Goal: Check status: Check status

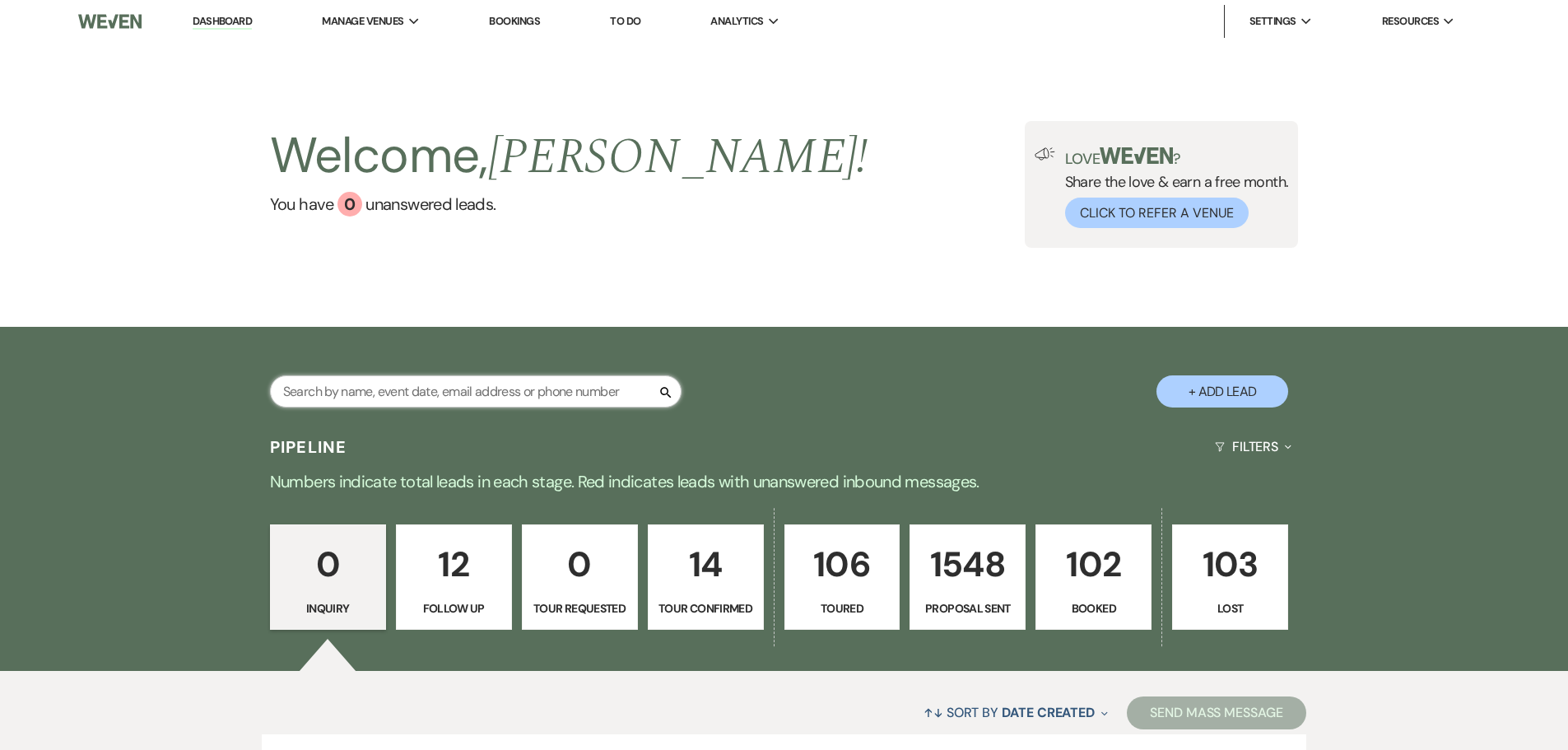
click at [589, 393] on input "text" at bounding box center [475, 391] width 411 height 32
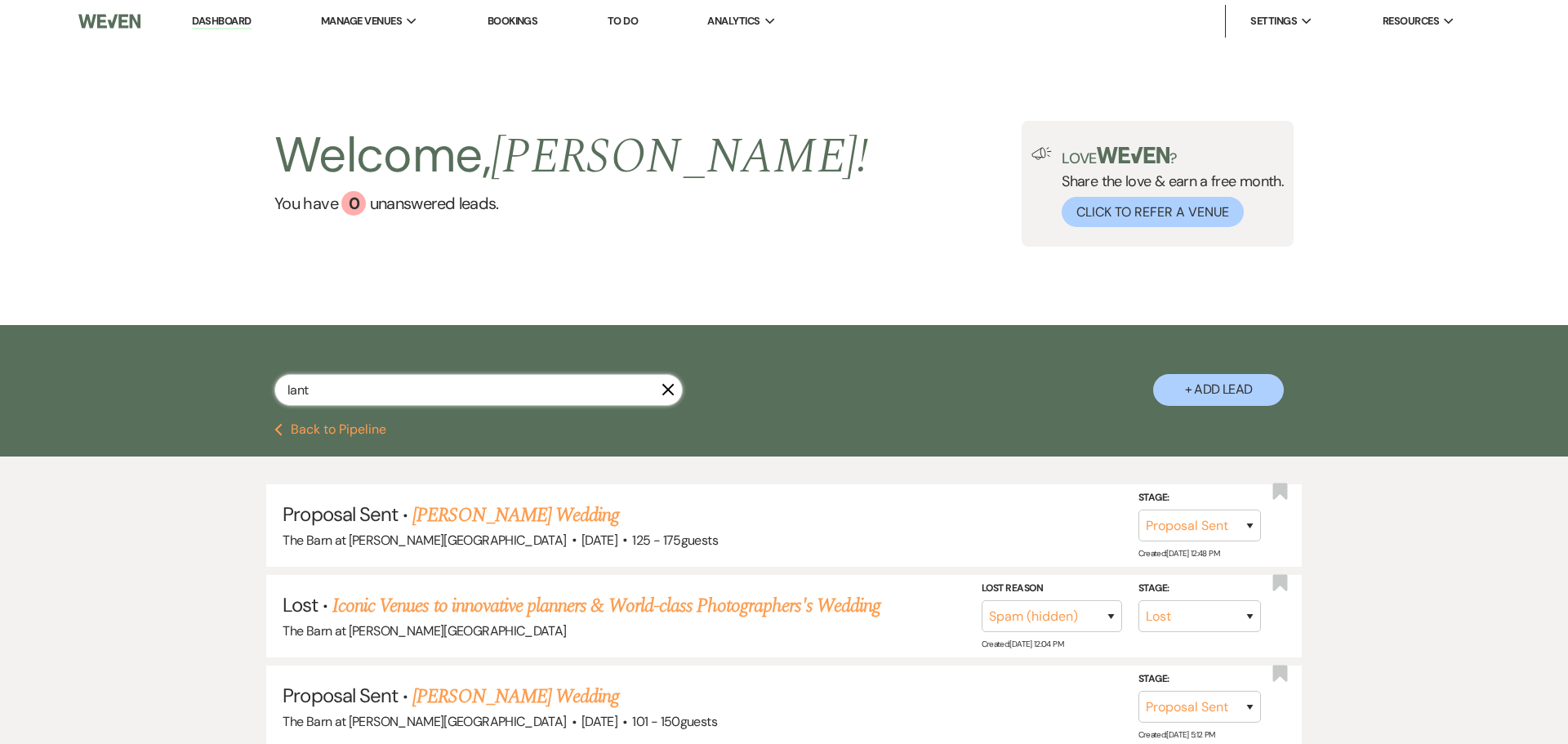
type input "[PERSON_NAME]"
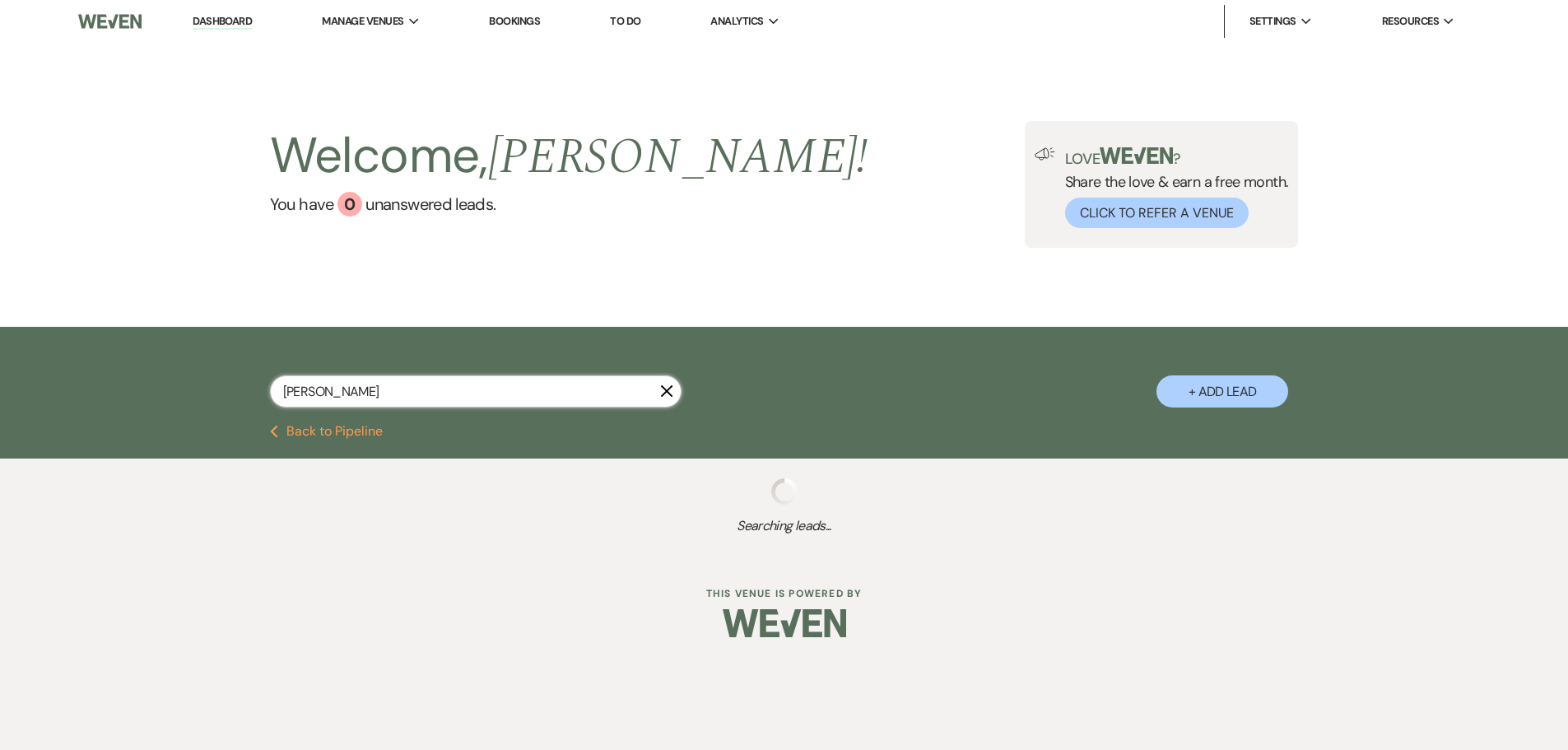
select select "6"
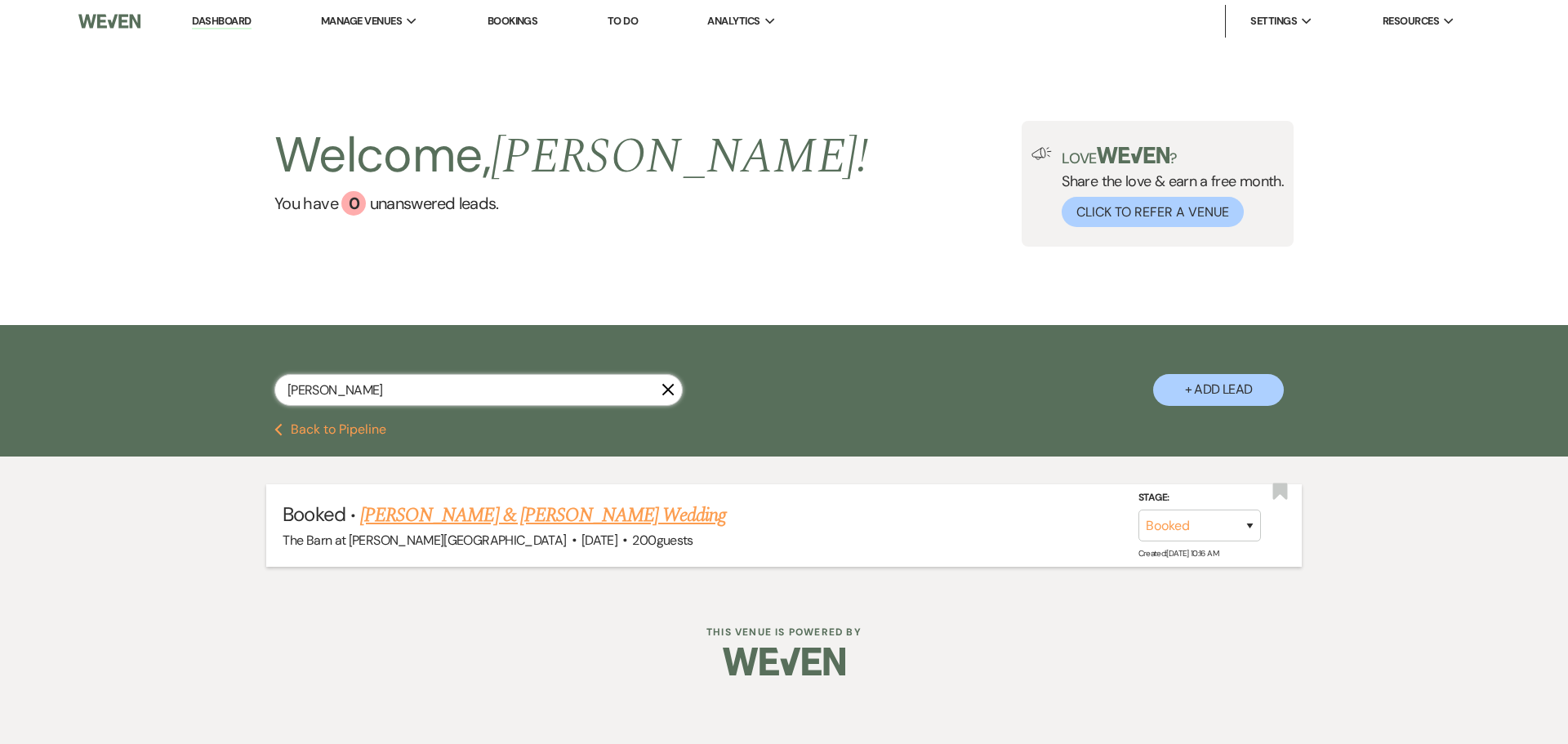
type input "[PERSON_NAME]"
click at [525, 512] on link "[PERSON_NAME] & [PERSON_NAME] Wedding" at bounding box center [543, 515] width 366 height 29
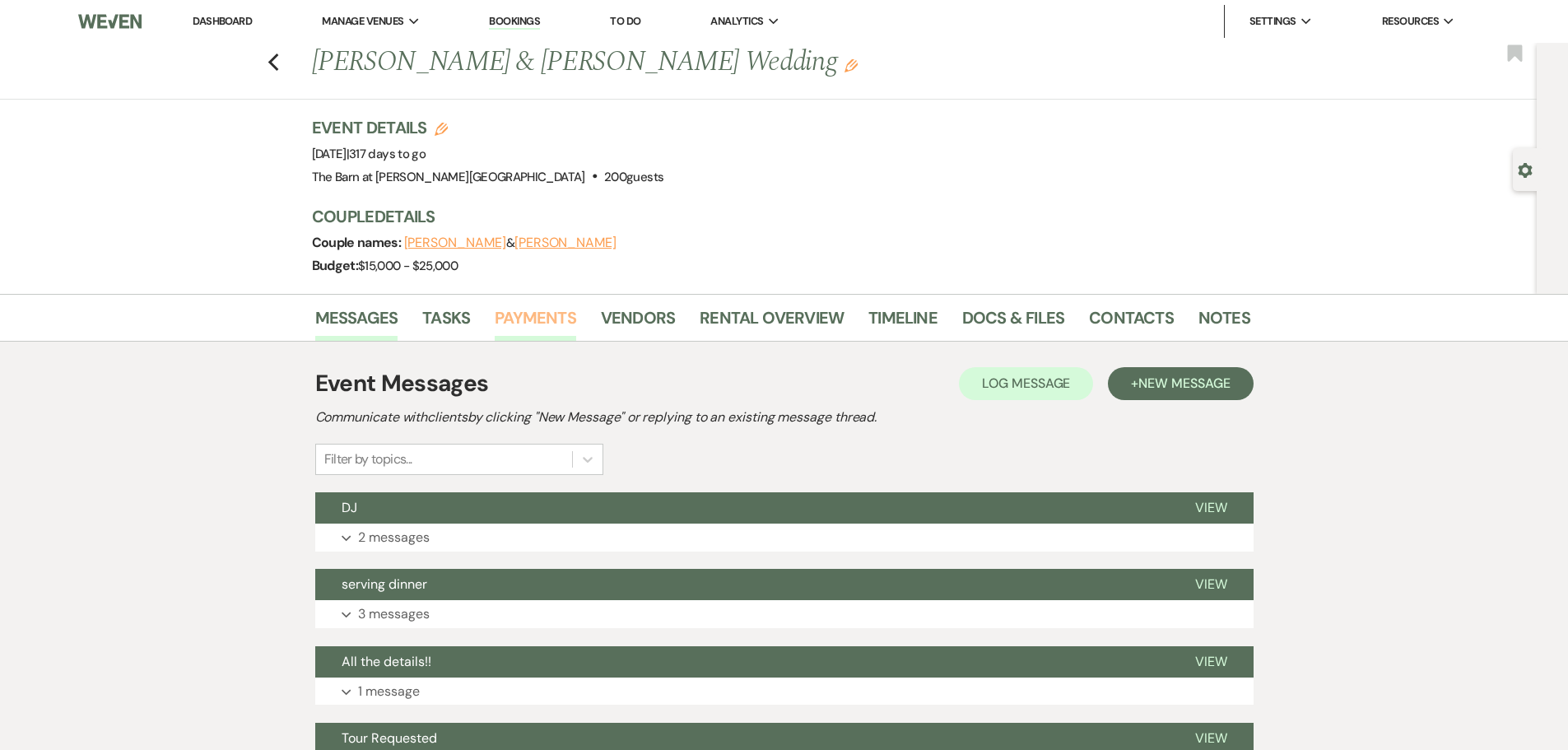
click at [544, 312] on link "Payments" at bounding box center [535, 323] width 81 height 36
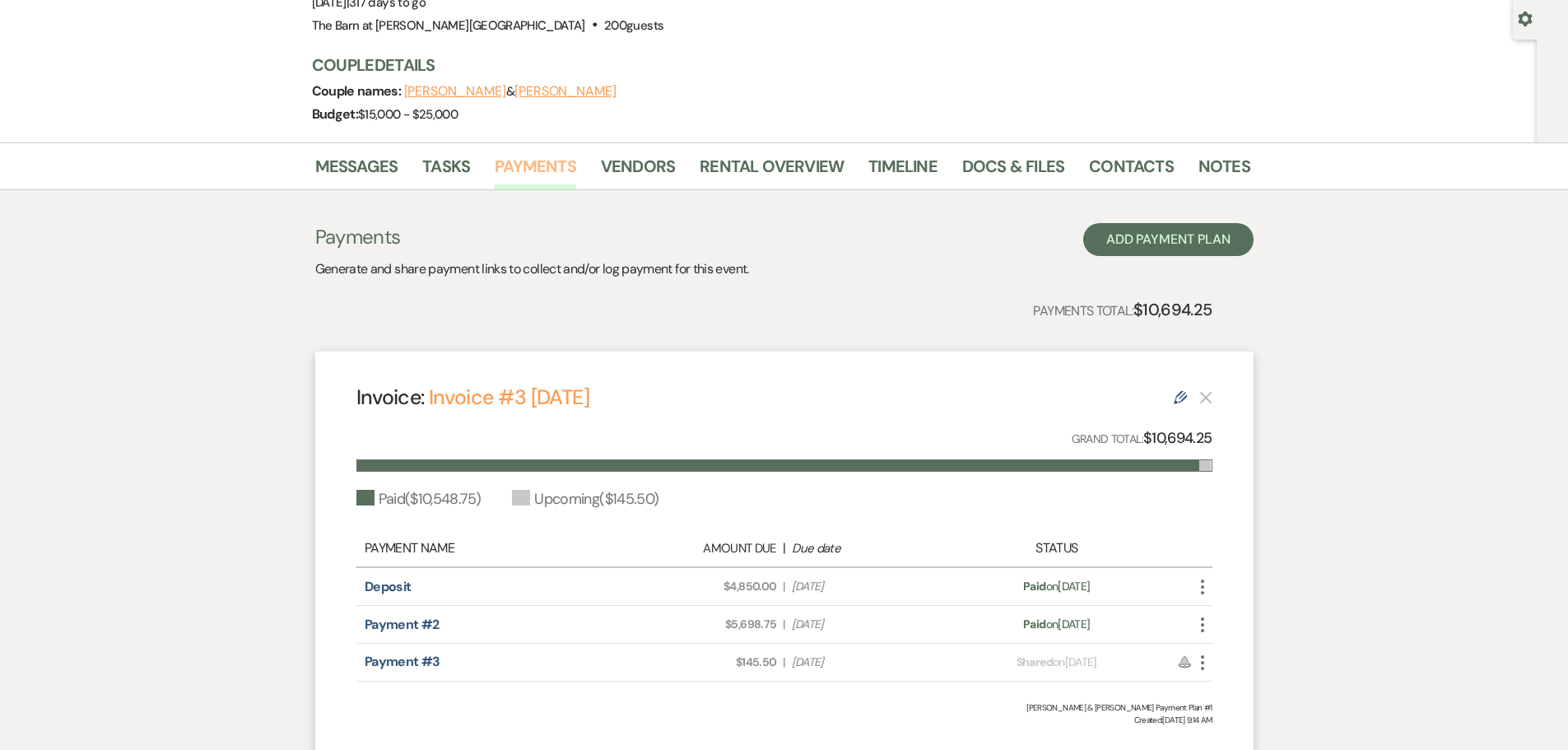
scroll to position [165, 0]
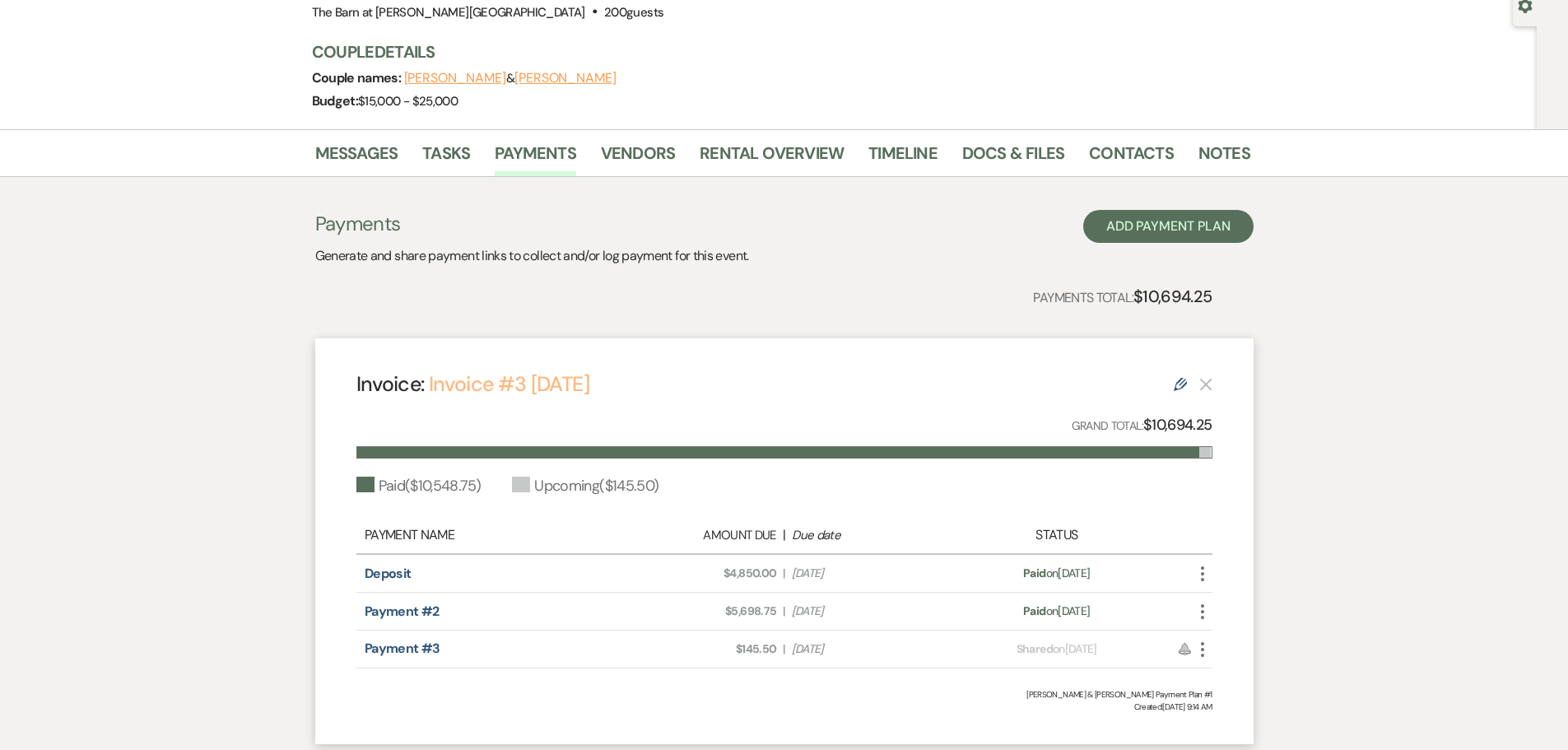
click at [526, 387] on link "Invoice #3 [DATE]" at bounding box center [509, 384] width 160 height 27
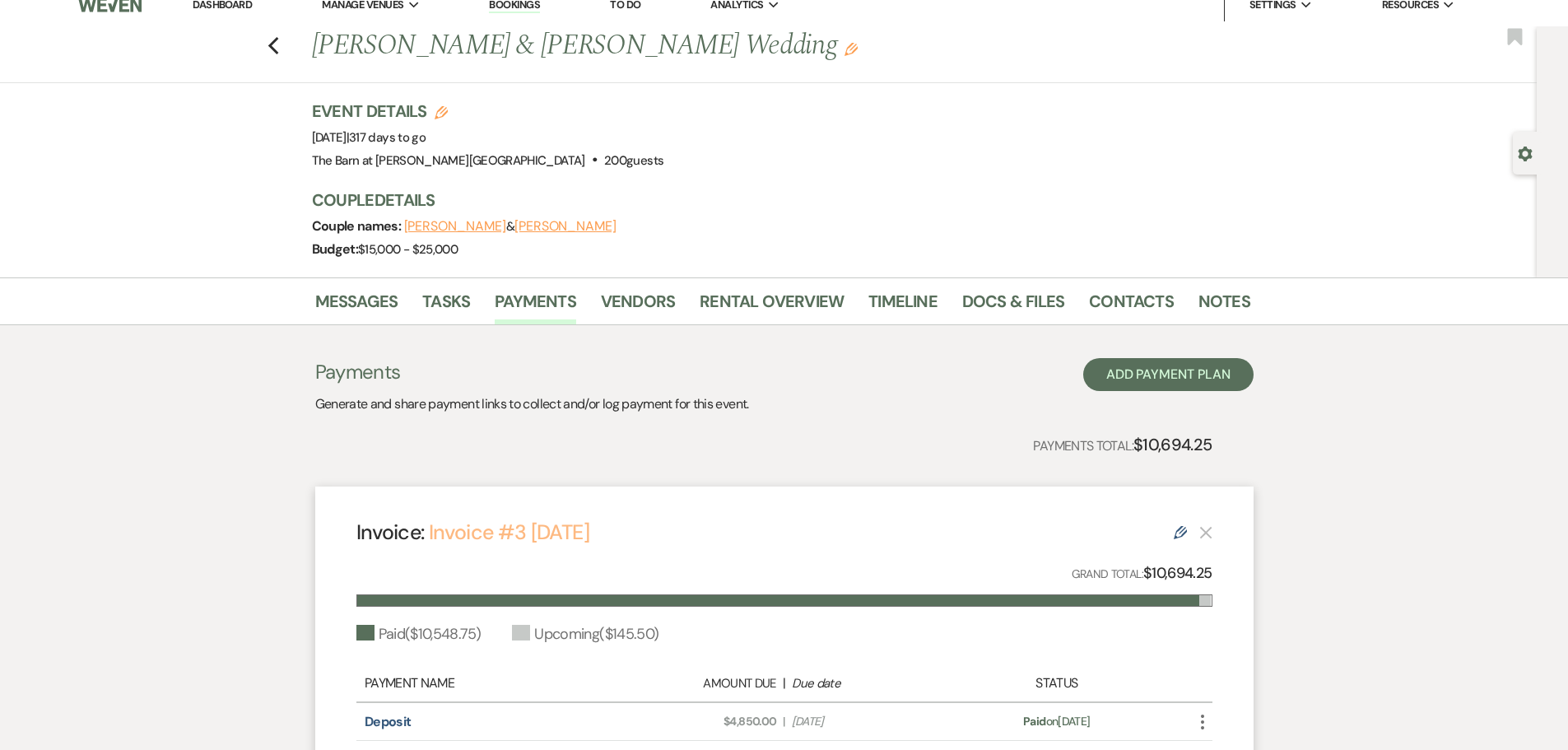
scroll to position [0, 0]
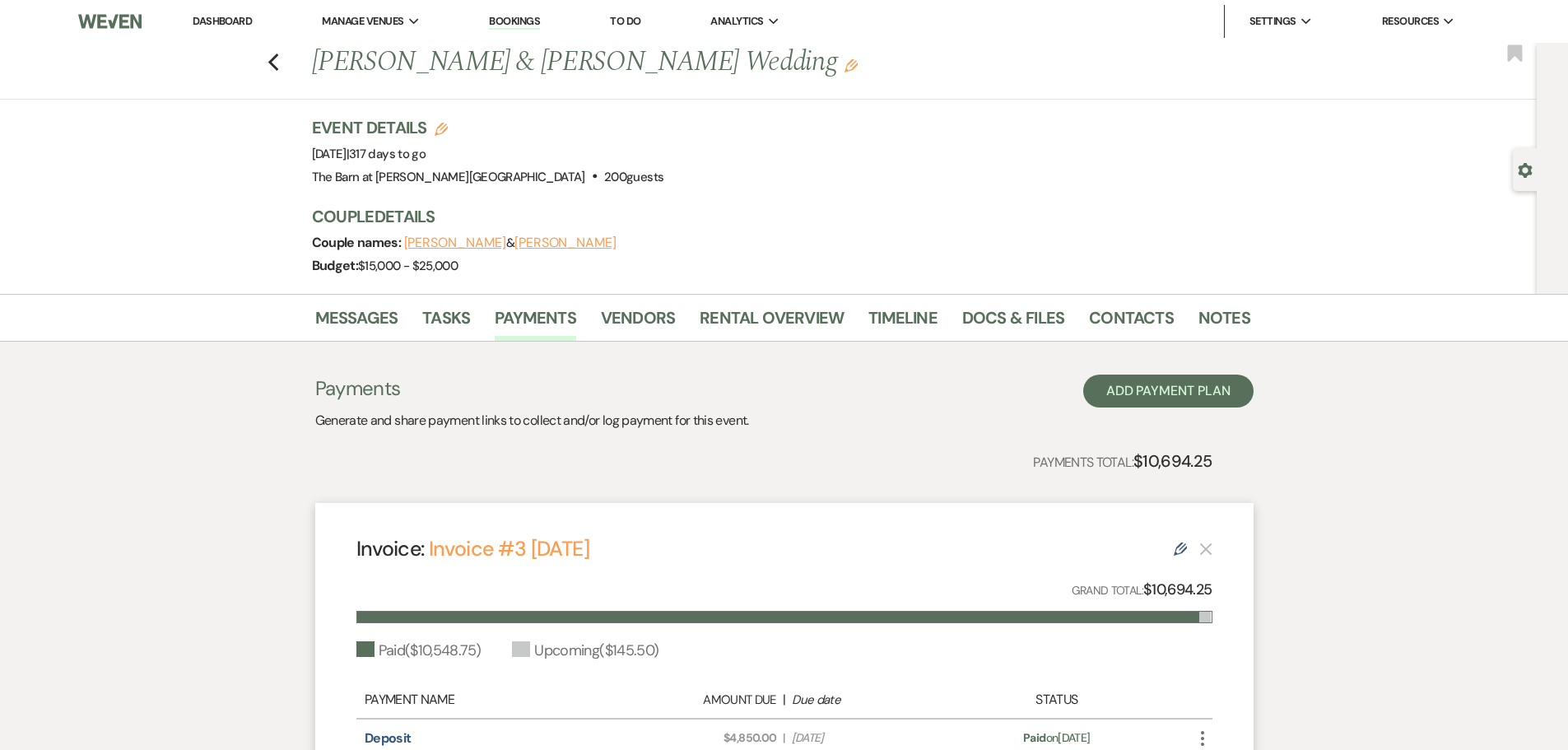
click at [217, 21] on link "Dashboard" at bounding box center [222, 21] width 59 height 14
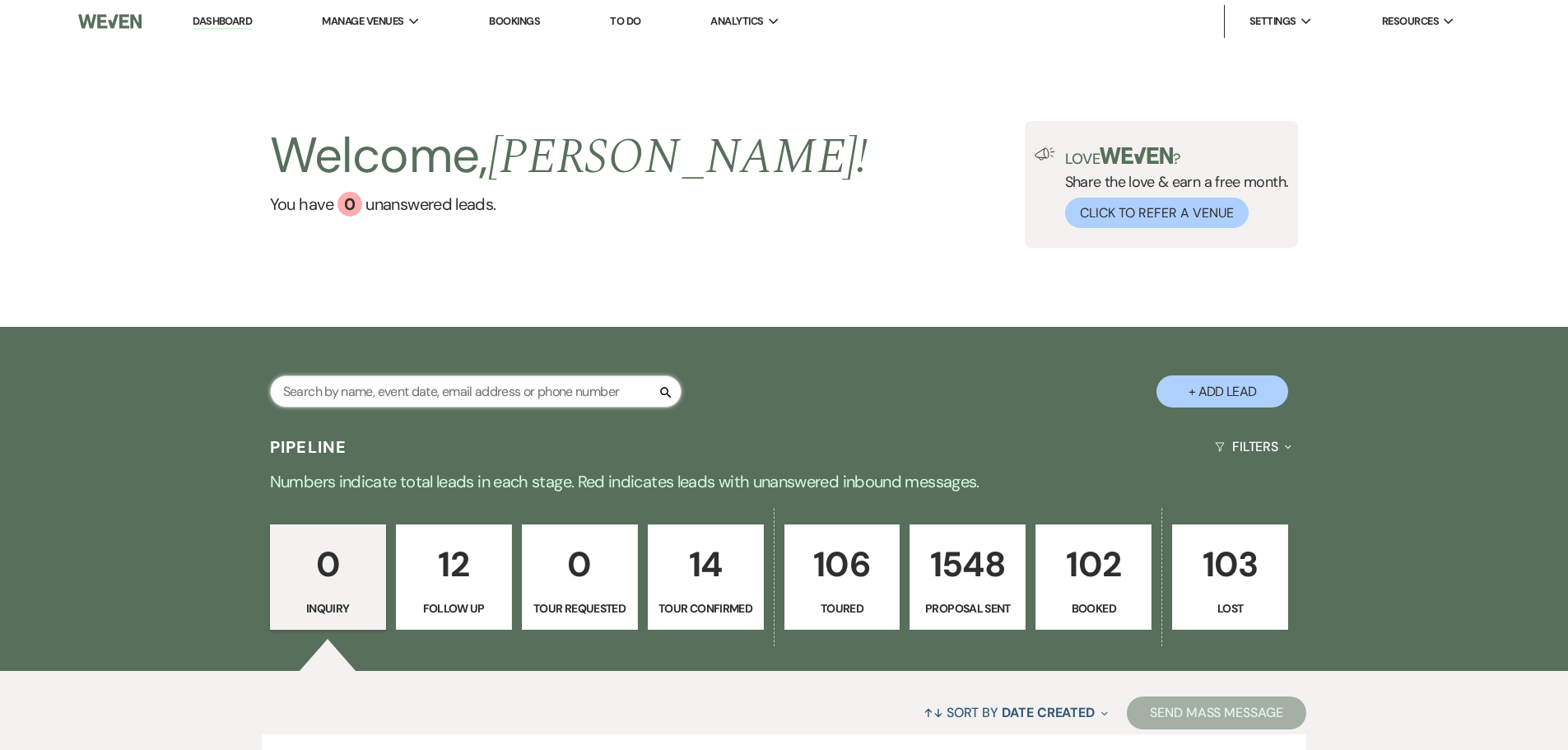
click at [355, 378] on input "text" at bounding box center [475, 391] width 411 height 32
type input "[PERSON_NAME]"
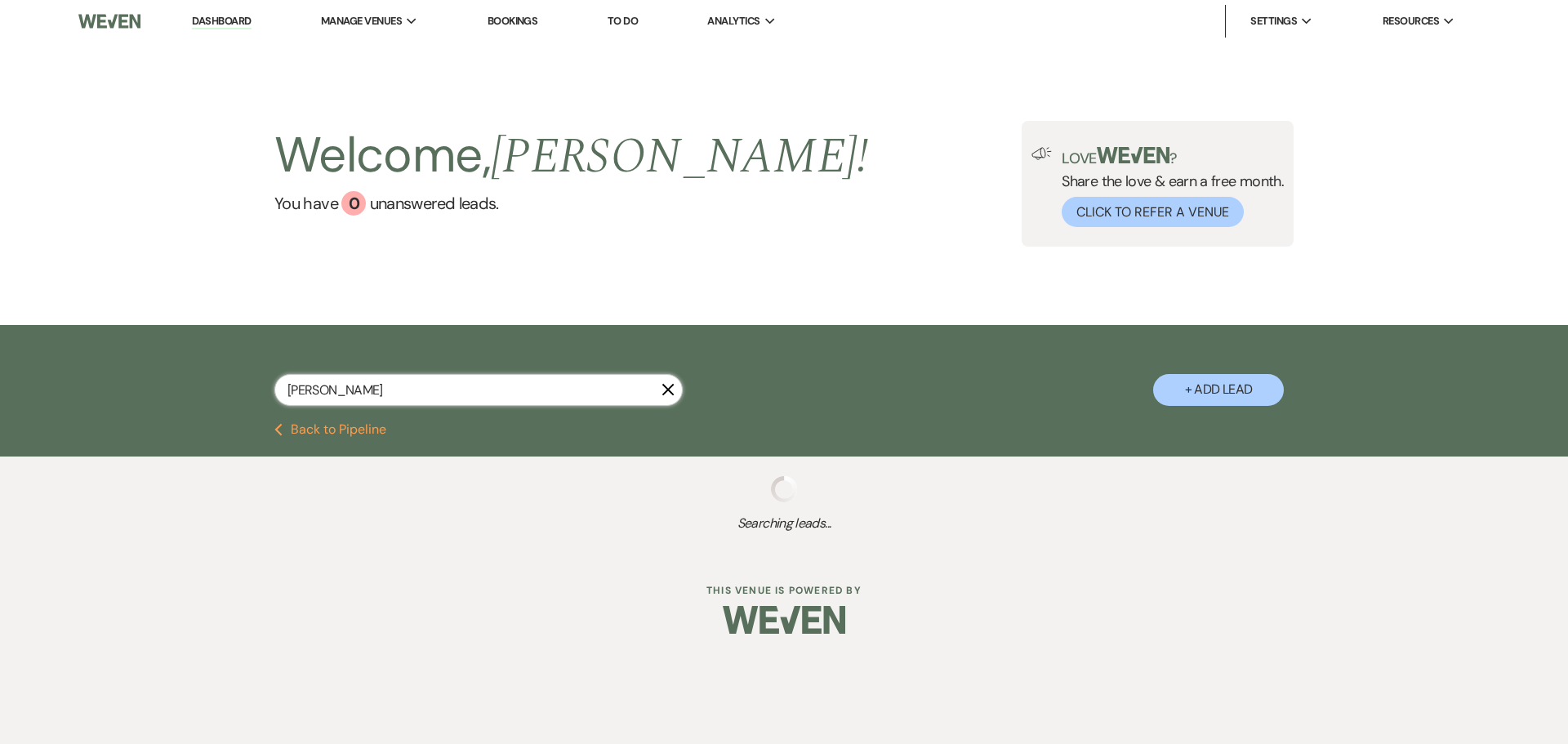
select select "6"
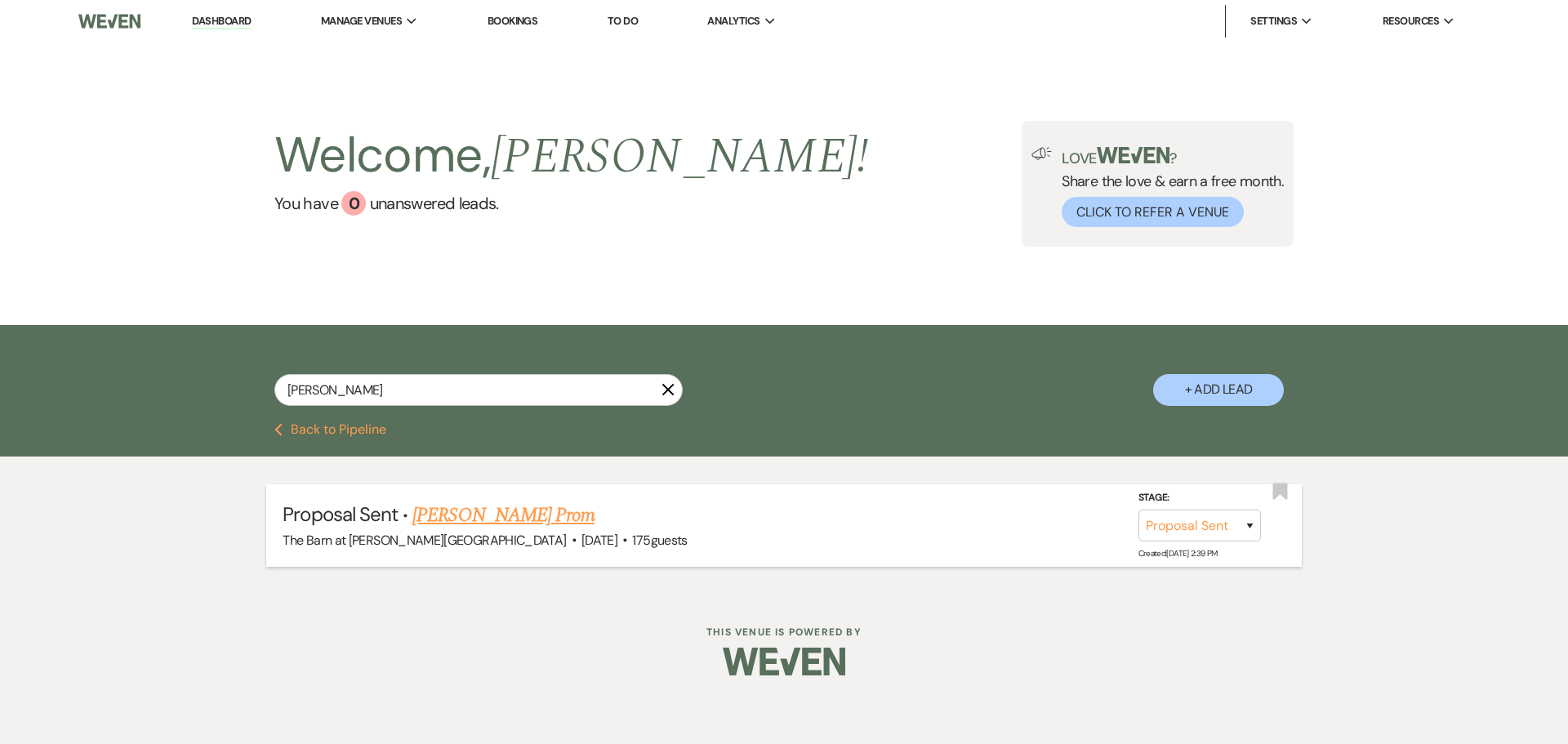
click at [459, 518] on link "[PERSON_NAME] Prom" at bounding box center [503, 515] width 182 height 29
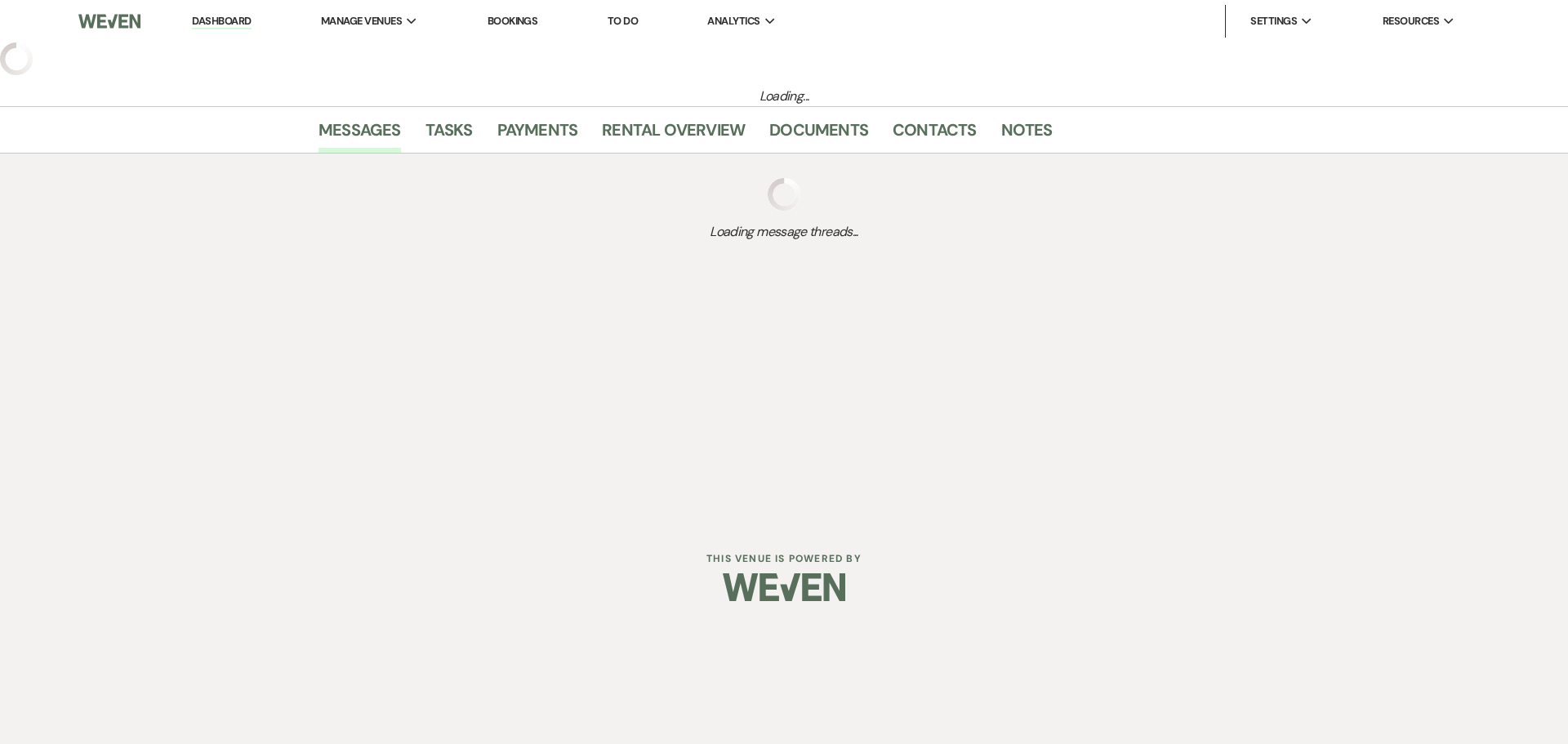
select select "6"
select select "5"
select select "13"
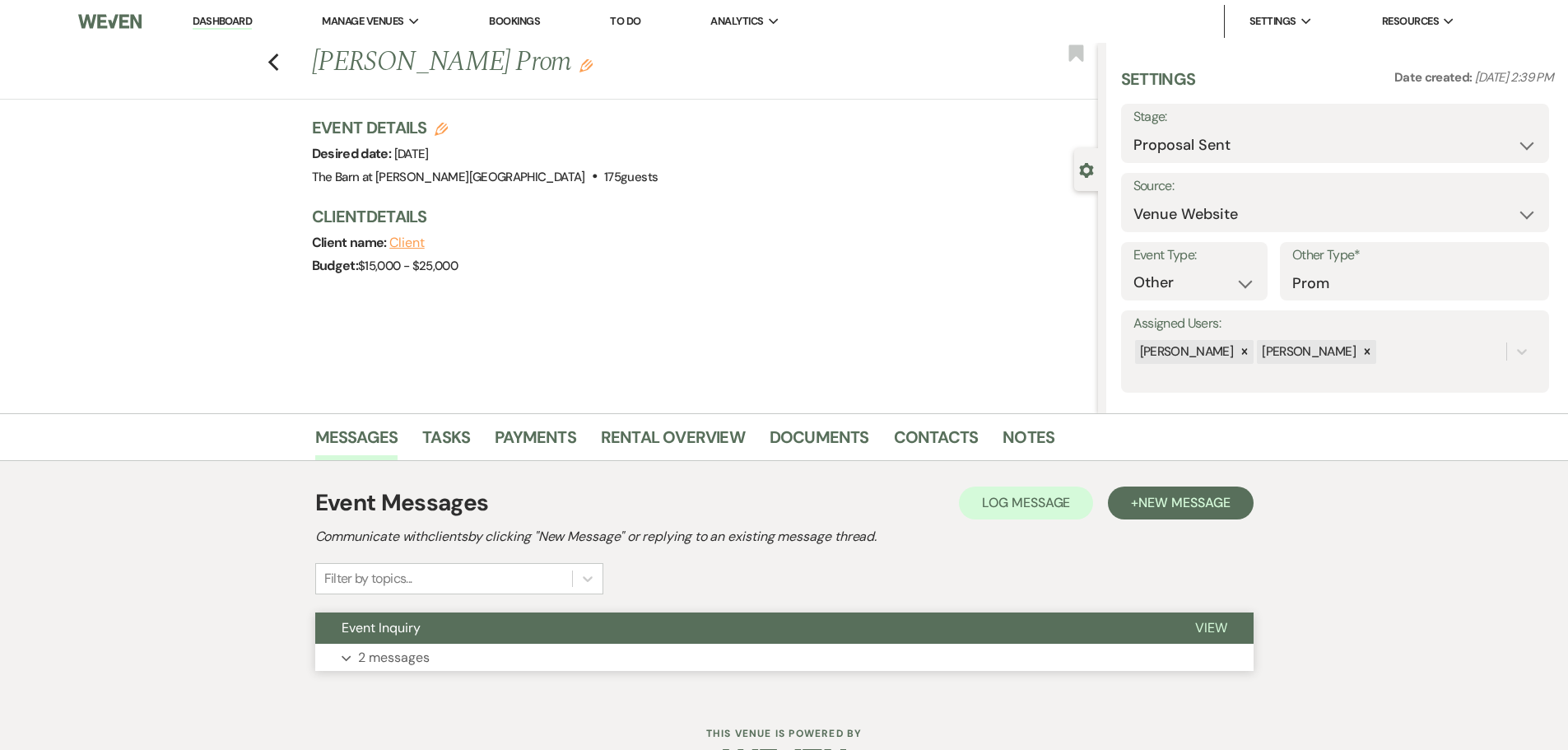
click at [383, 662] on p "2 messages" at bounding box center [393, 657] width 72 height 21
